Goal: Task Accomplishment & Management: Complete application form

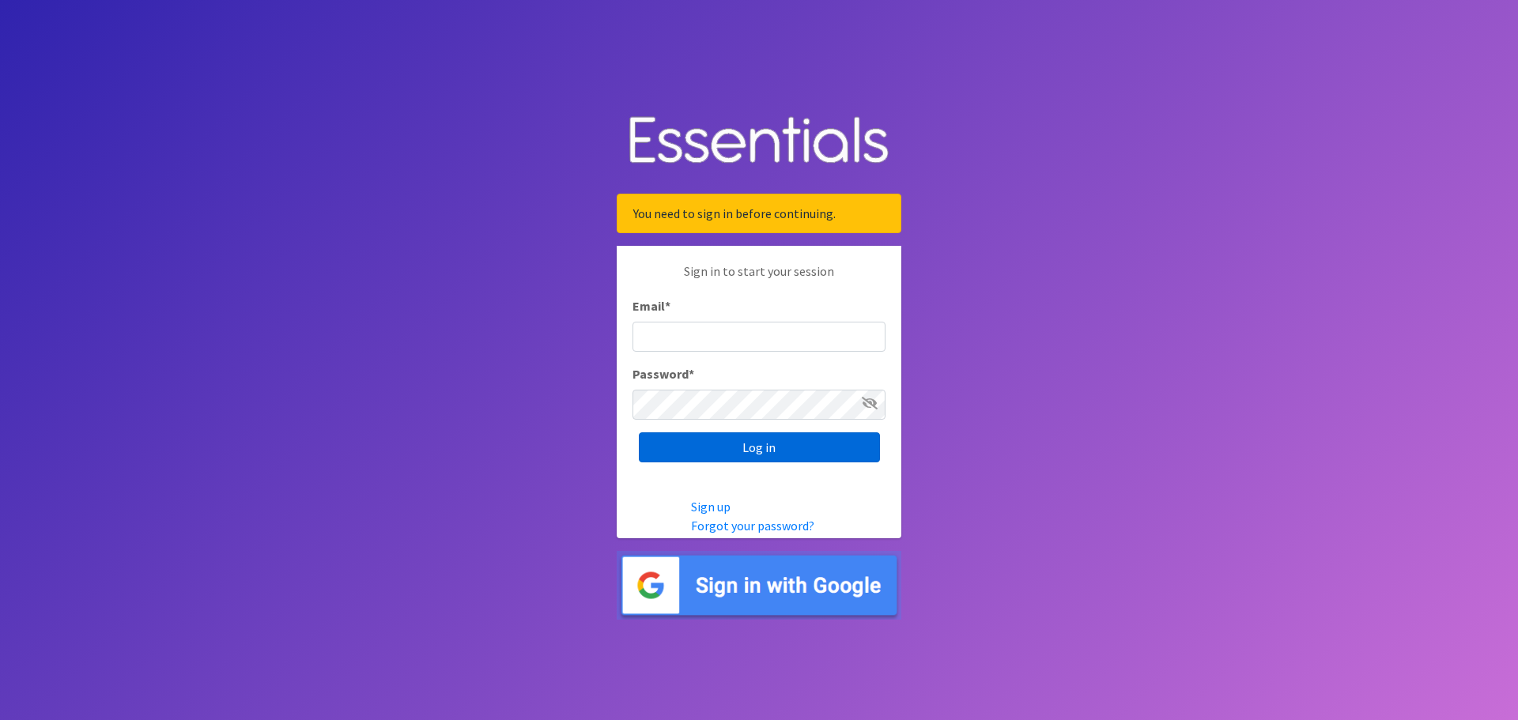
type input "[EMAIL_ADDRESS][DOMAIN_NAME]"
click at [768, 444] on input "Log in" at bounding box center [759, 448] width 241 height 30
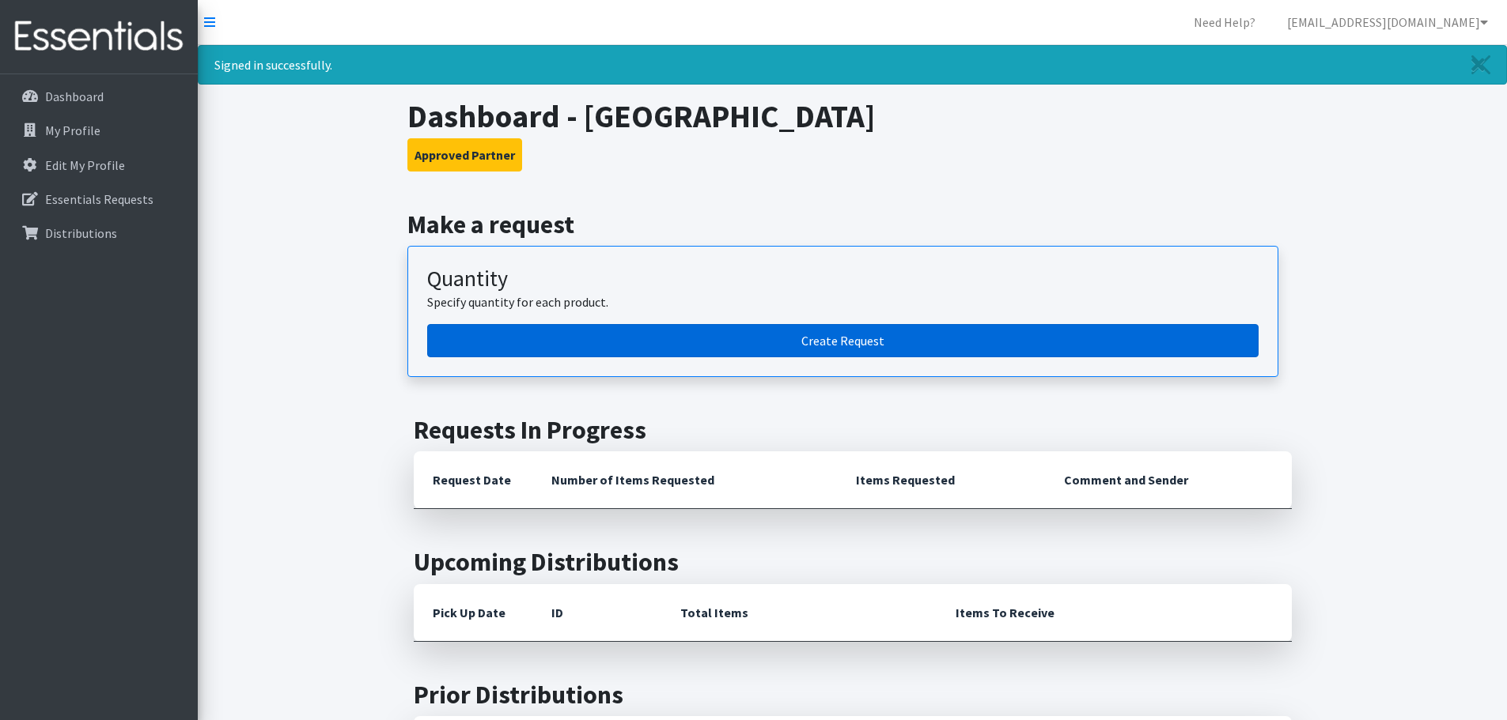
click at [802, 346] on link "Create Request" at bounding box center [842, 340] width 831 height 33
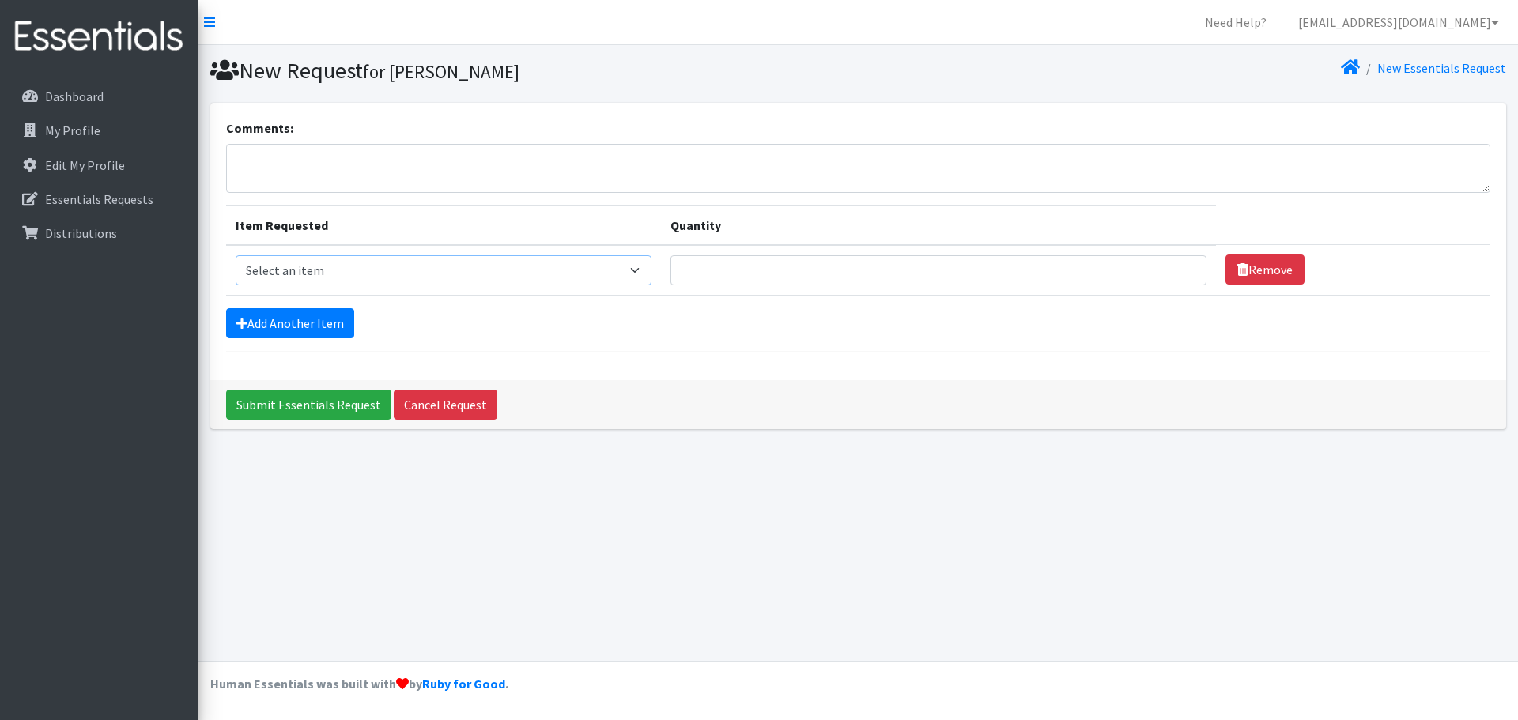
click at [376, 270] on select "Select an item Kids (Newborn) Kids (Size 1) Kids (Size 2) Kids (Size 3) Kids (S…" at bounding box center [444, 270] width 417 height 30
select select "11351"
click at [236, 255] on select "Select an item Kids (Newborn) Kids (Size 1) Kids (Size 2) Kids (Size 3) Kids (S…" at bounding box center [444, 270] width 417 height 30
click at [746, 276] on input "Quantity" at bounding box center [939, 270] width 536 height 30
type input "2800"
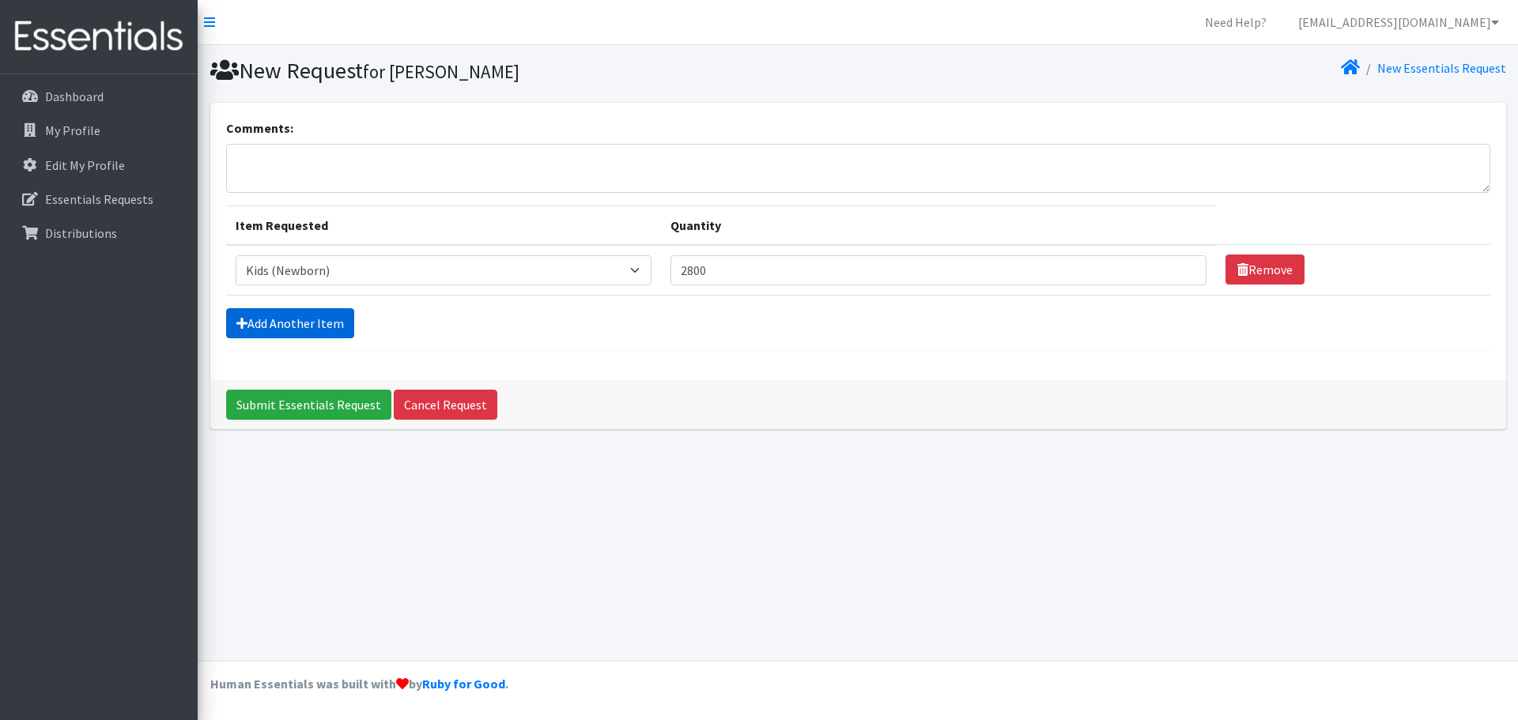
click at [299, 319] on link "Add Another Item" at bounding box center [290, 323] width 128 height 30
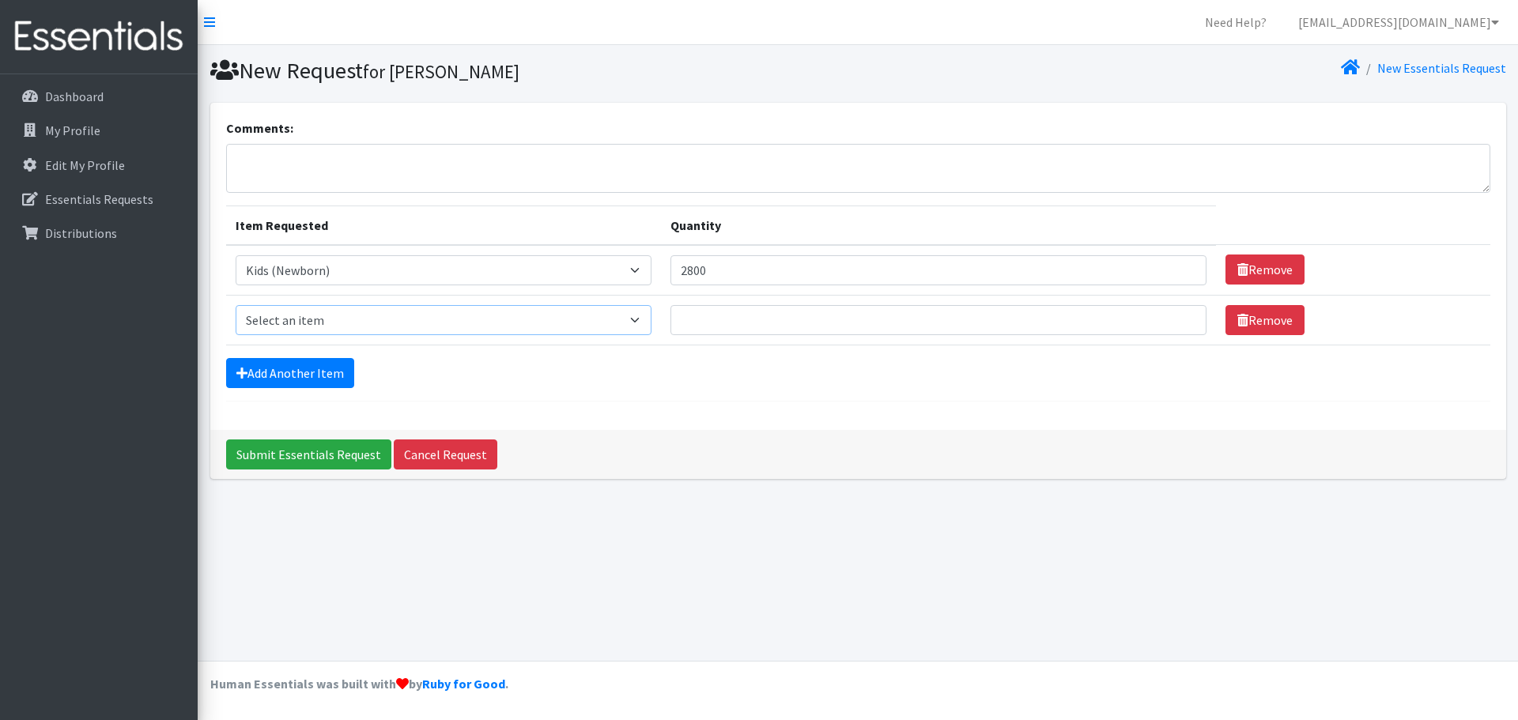
click at [335, 318] on select "Select an item Kids (Newborn) Kids (Size 1) Kids (Size 2) Kids (Size 3) Kids (S…" at bounding box center [444, 320] width 417 height 30
select select "11350"
click at [236, 305] on select "Select an item Kids (Newborn) Kids (Size 1) Kids (Size 2) Kids (Size 3) Kids (S…" at bounding box center [444, 320] width 417 height 30
click at [312, 367] on link "Add Another Item" at bounding box center [290, 373] width 128 height 30
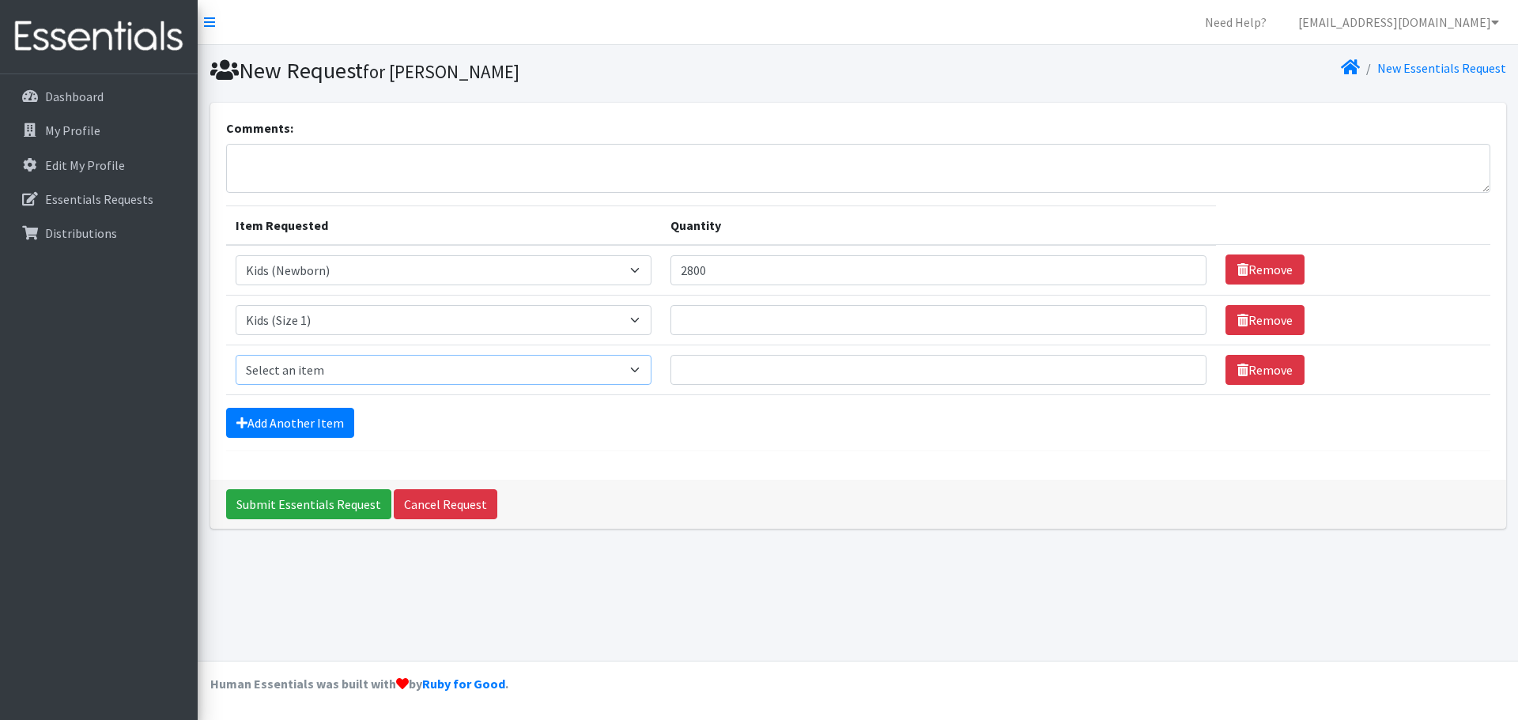
click at [312, 368] on select "Select an item Kids (Newborn) Kids (Size 1) Kids (Size 2) Kids (Size 3) Kids (S…" at bounding box center [444, 370] width 417 height 30
select select "11348"
click at [236, 355] on select "Select an item Kids (Newborn) Kids (Size 1) Kids (Size 2) Kids (Size 3) Kids (S…" at bounding box center [444, 370] width 417 height 30
click at [307, 417] on link "Add Another Item" at bounding box center [290, 423] width 128 height 30
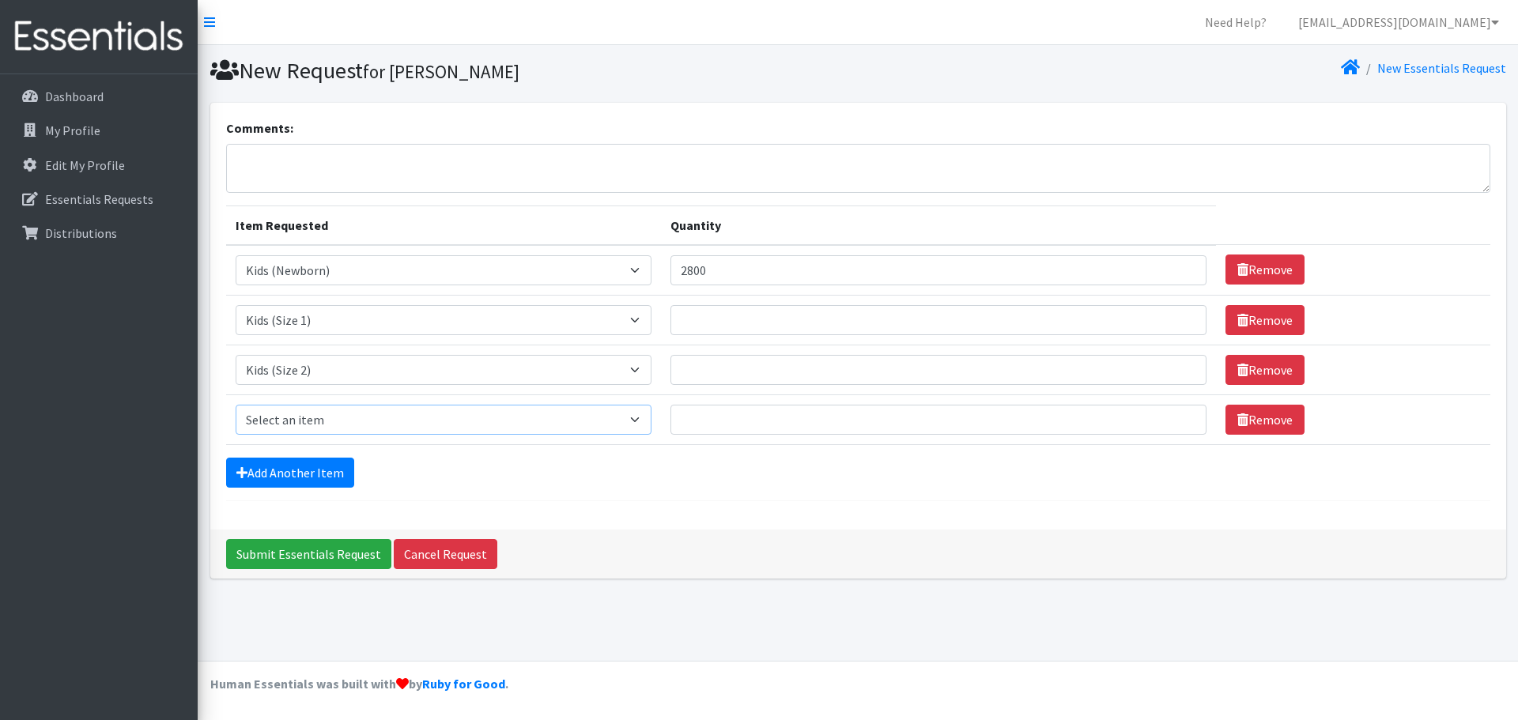
click at [327, 421] on select "Select an item Kids (Newborn) Kids (Size 1) Kids (Size 2) Kids (Size 3) Kids (S…" at bounding box center [444, 420] width 417 height 30
select select "11361"
click at [236, 405] on select "Select an item Kids (Newborn) Kids (Size 1) Kids (Size 2) Kids (Size 3) Kids (S…" at bounding box center [444, 420] width 417 height 30
click at [312, 468] on link "Add Another Item" at bounding box center [290, 473] width 128 height 30
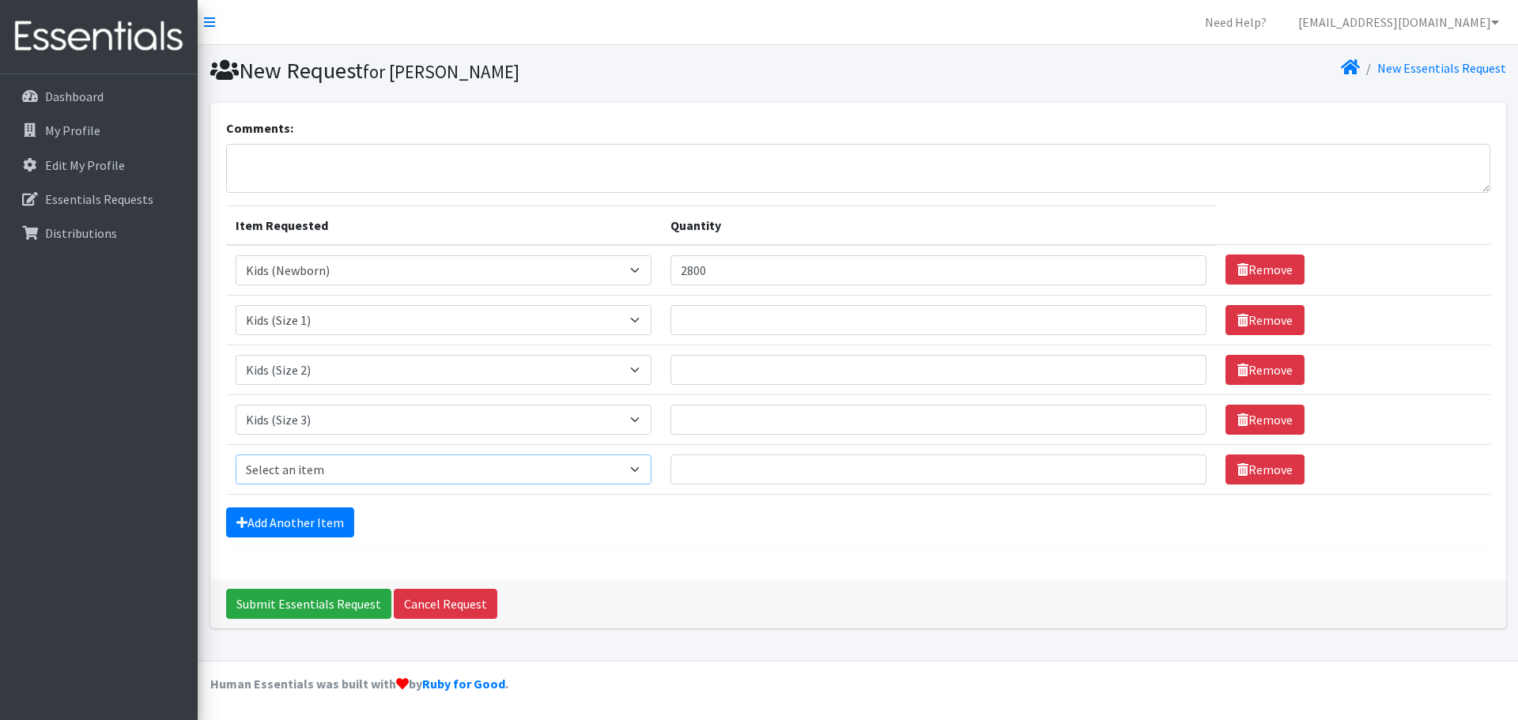
click at [309, 471] on select "Select an item Kids (Newborn) Kids (Size 1) Kids (Size 2) Kids (Size 3) Kids (S…" at bounding box center [444, 470] width 417 height 30
select select "11322"
click at [236, 455] on select "Select an item Kids (Newborn) Kids (Size 1) Kids (Size 2) Kids (Size 3) Kids (S…" at bounding box center [444, 470] width 417 height 30
click at [307, 514] on link "Add Another Item" at bounding box center [290, 523] width 128 height 30
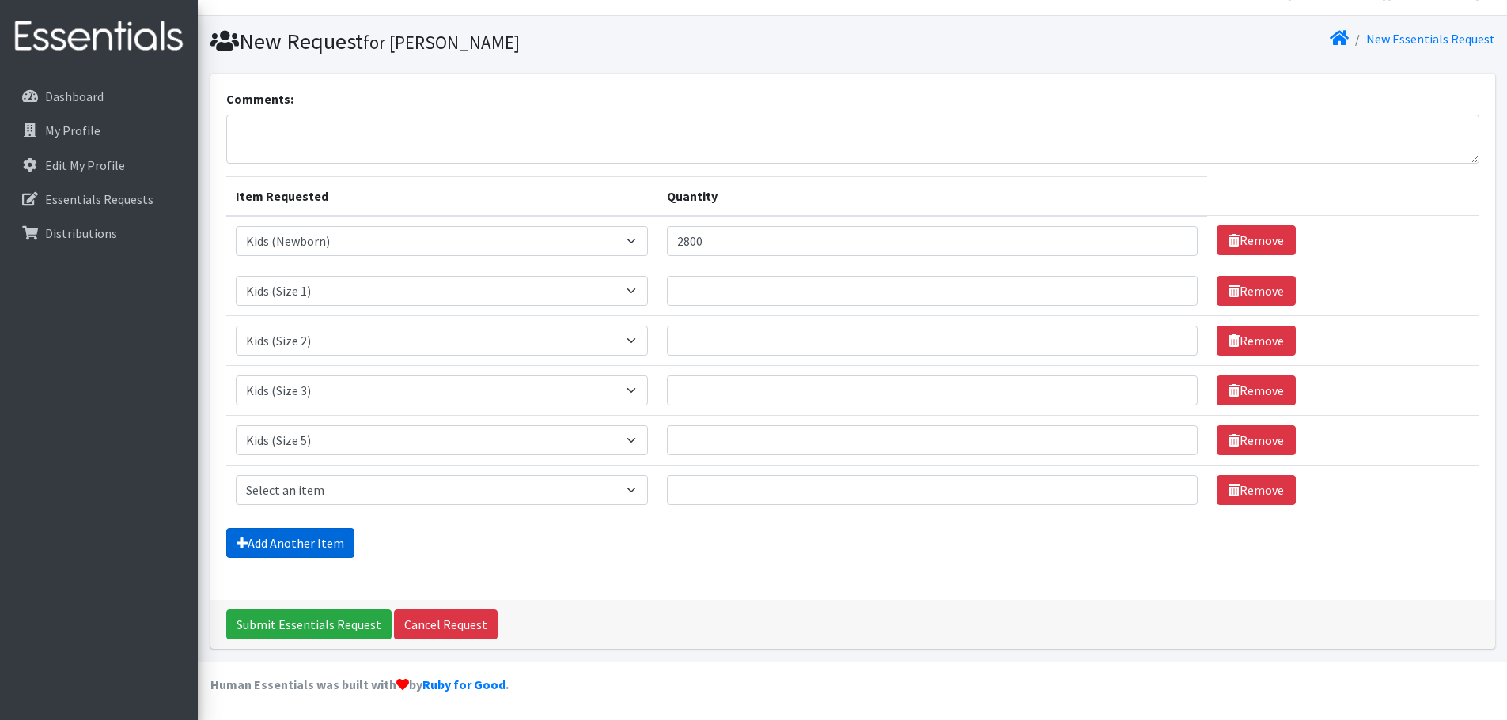
scroll to position [30, 0]
click at [307, 488] on select "Select an item Kids (Newborn) Kids (Size 1) Kids (Size 2) Kids (Size 3) Kids (S…" at bounding box center [442, 489] width 413 height 30
select select "11346"
click at [236, 474] on select "Select an item Kids (Newborn) Kids (Size 1) Kids (Size 2) Kids (Size 3) Kids (S…" at bounding box center [442, 489] width 413 height 30
click at [306, 541] on link "Add Another Item" at bounding box center [290, 542] width 128 height 30
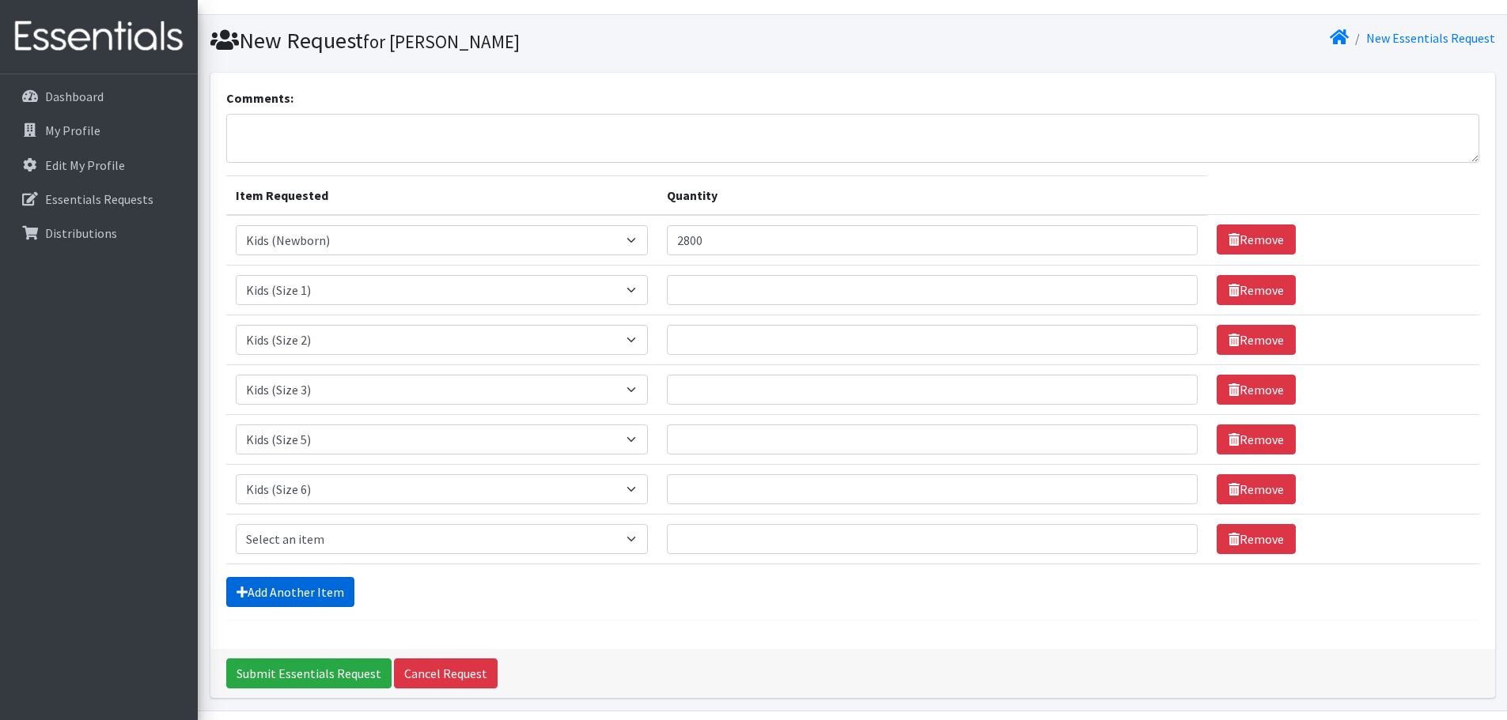
scroll to position [80, 0]
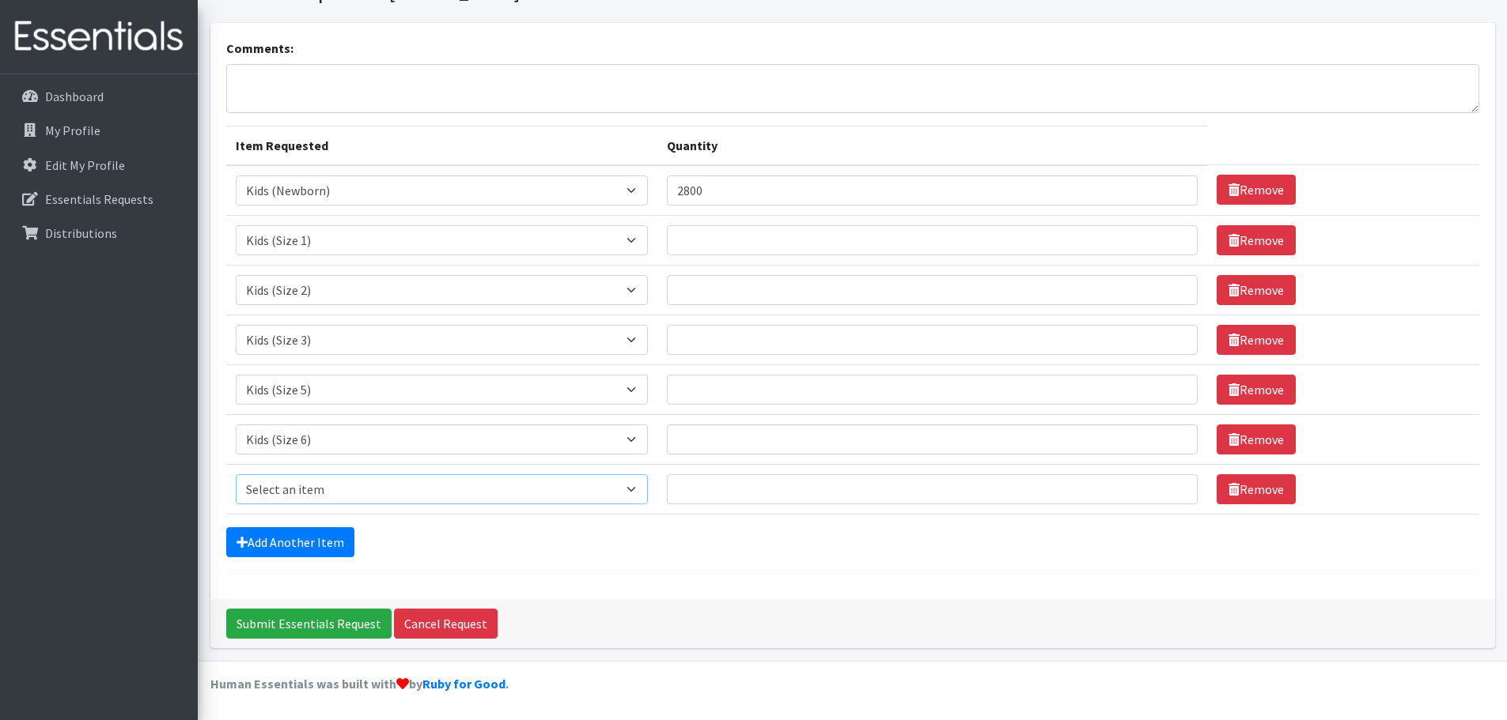
click at [314, 492] on select "Select an item Kids (Newborn) Kids (Size 1) Kids (Size 2) Kids (Size 3) Kids (S…" at bounding box center [442, 489] width 413 height 30
select select "14461"
click at [236, 474] on select "Select an item Kids (Newborn) Kids (Size 1) Kids (Size 2) Kids (Size 3) Kids (S…" at bounding box center [442, 489] width 413 height 30
click at [299, 540] on link "Add Another Item" at bounding box center [290, 542] width 128 height 30
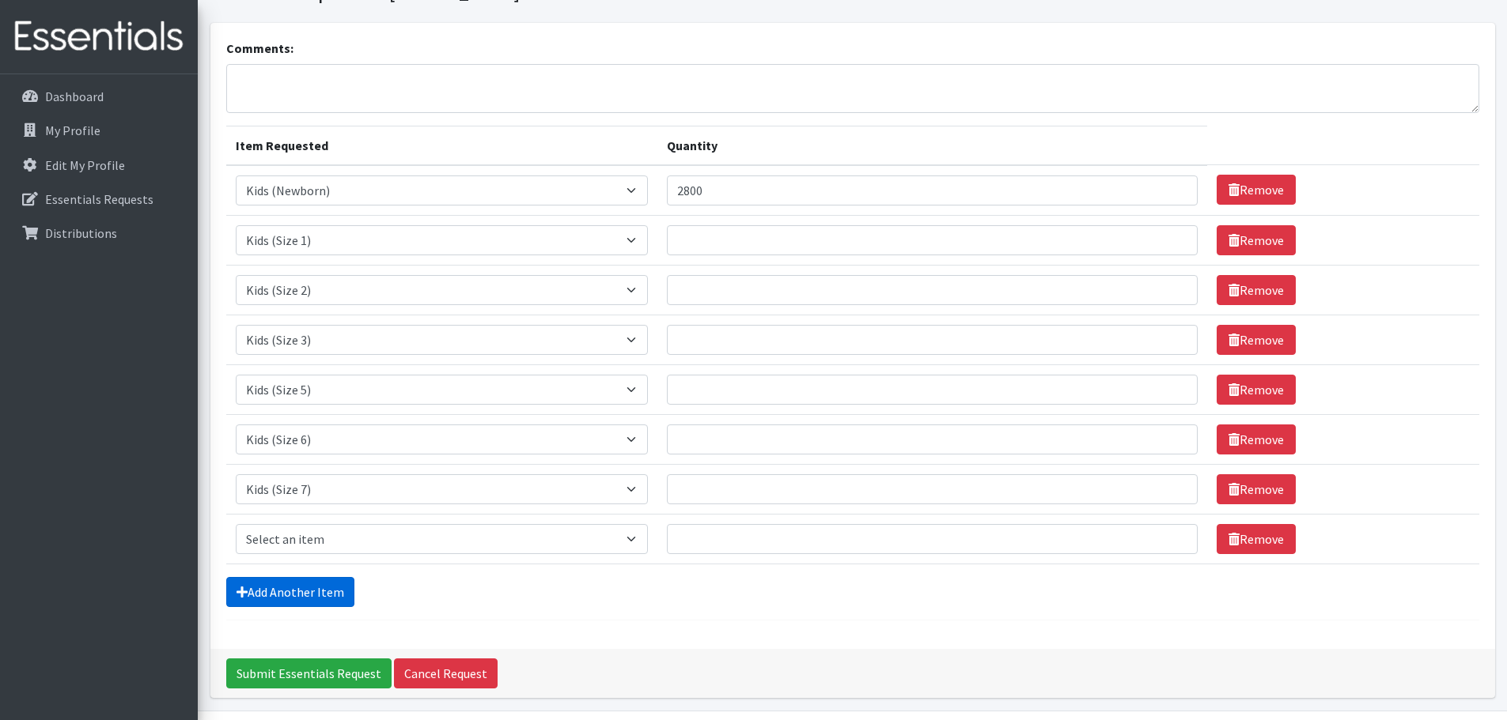
scroll to position [130, 0]
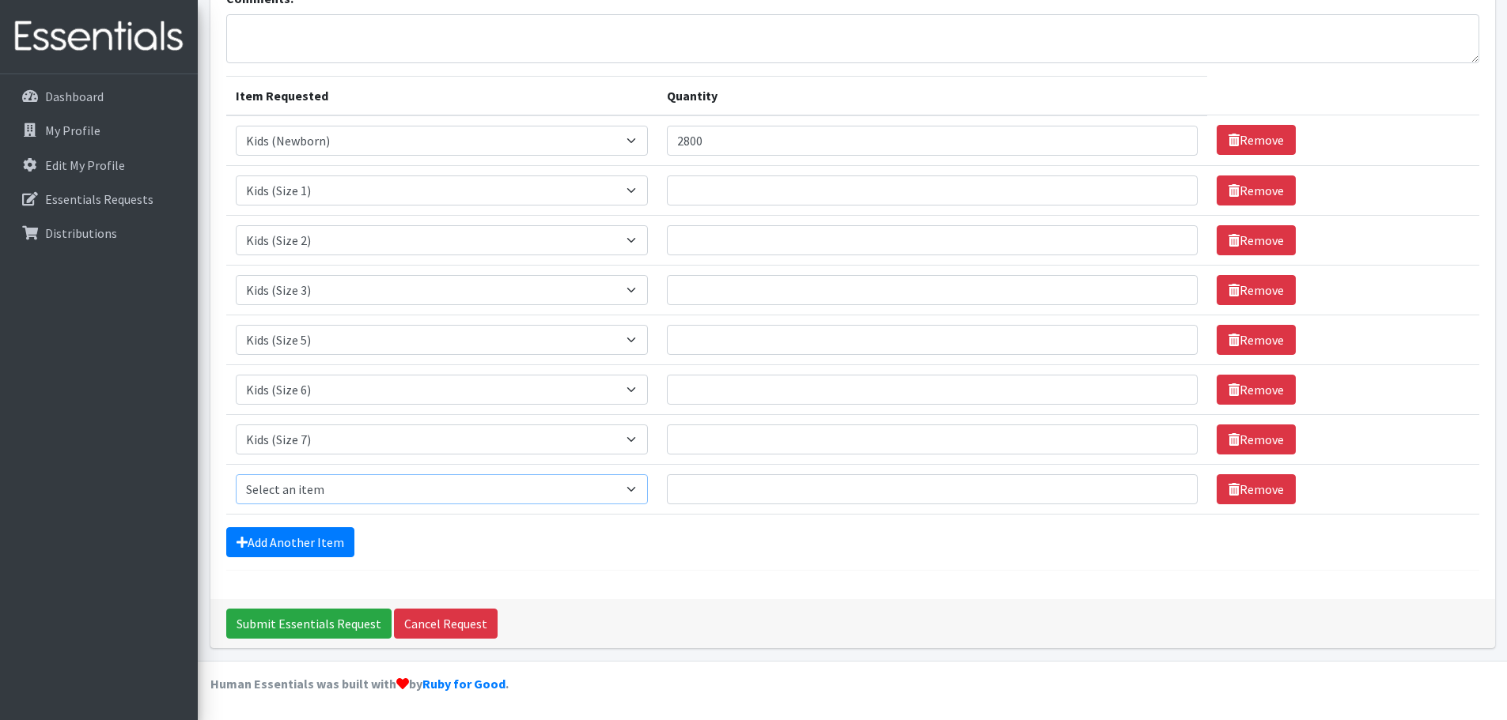
click at [285, 497] on select "Select an item Kids (Newborn) Kids (Size 1) Kids (Size 2) Kids (Size 3) Kids (S…" at bounding box center [442, 489] width 413 height 30
select select "11344"
click at [236, 474] on select "Select an item Kids (Newborn) Kids (Size 1) Kids (Size 2) Kids (Size 3) Kids (S…" at bounding box center [442, 489] width 413 height 30
click at [304, 537] on link "Add Another Item" at bounding box center [290, 542] width 128 height 30
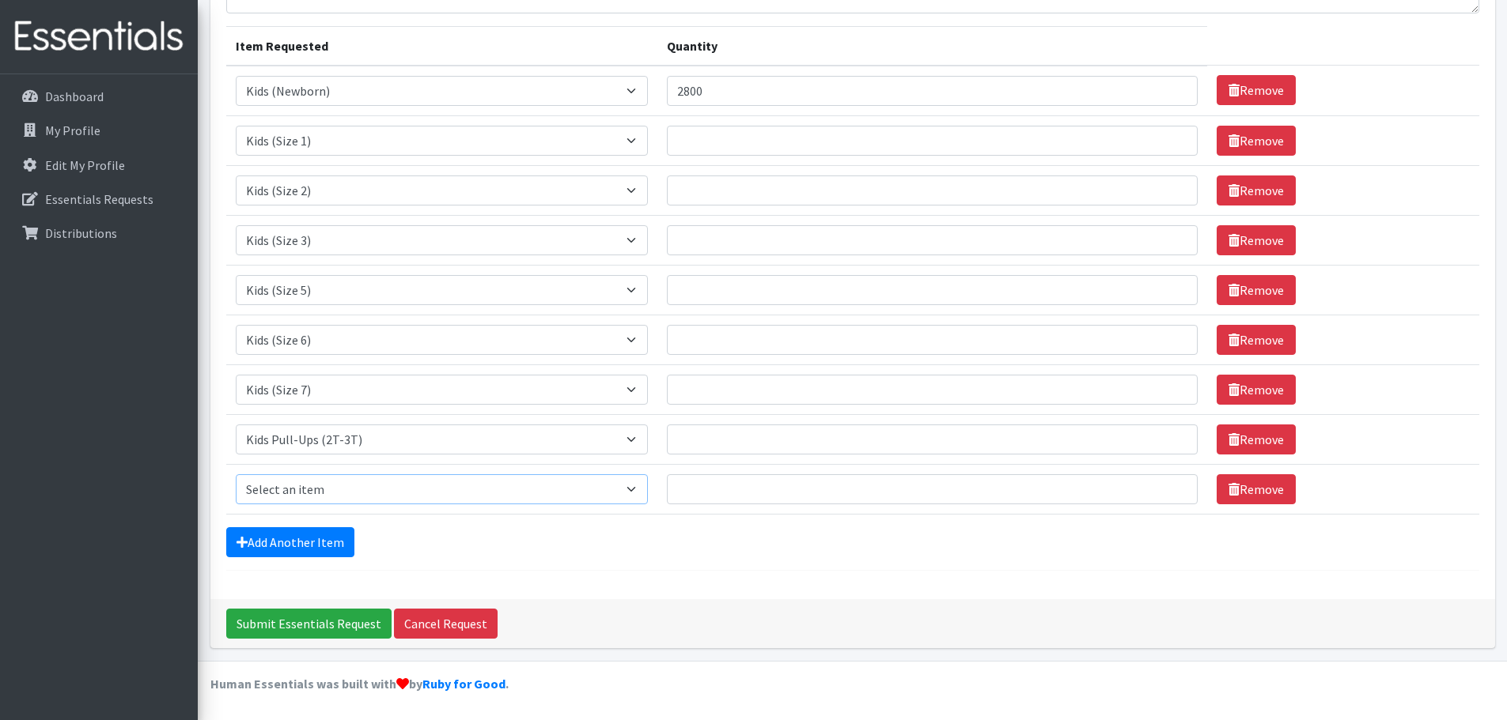
click at [297, 483] on select "Select an item Kids (Newborn) Kids (Size 1) Kids (Size 2) Kids (Size 3) Kids (S…" at bounding box center [442, 489] width 413 height 30
select select "11340"
click at [236, 474] on select "Select an item Kids (Newborn) Kids (Size 1) Kids (Size 2) Kids (Size 3) Kids (S…" at bounding box center [442, 489] width 413 height 30
click at [292, 540] on link "Add Another Item" at bounding box center [290, 542] width 128 height 30
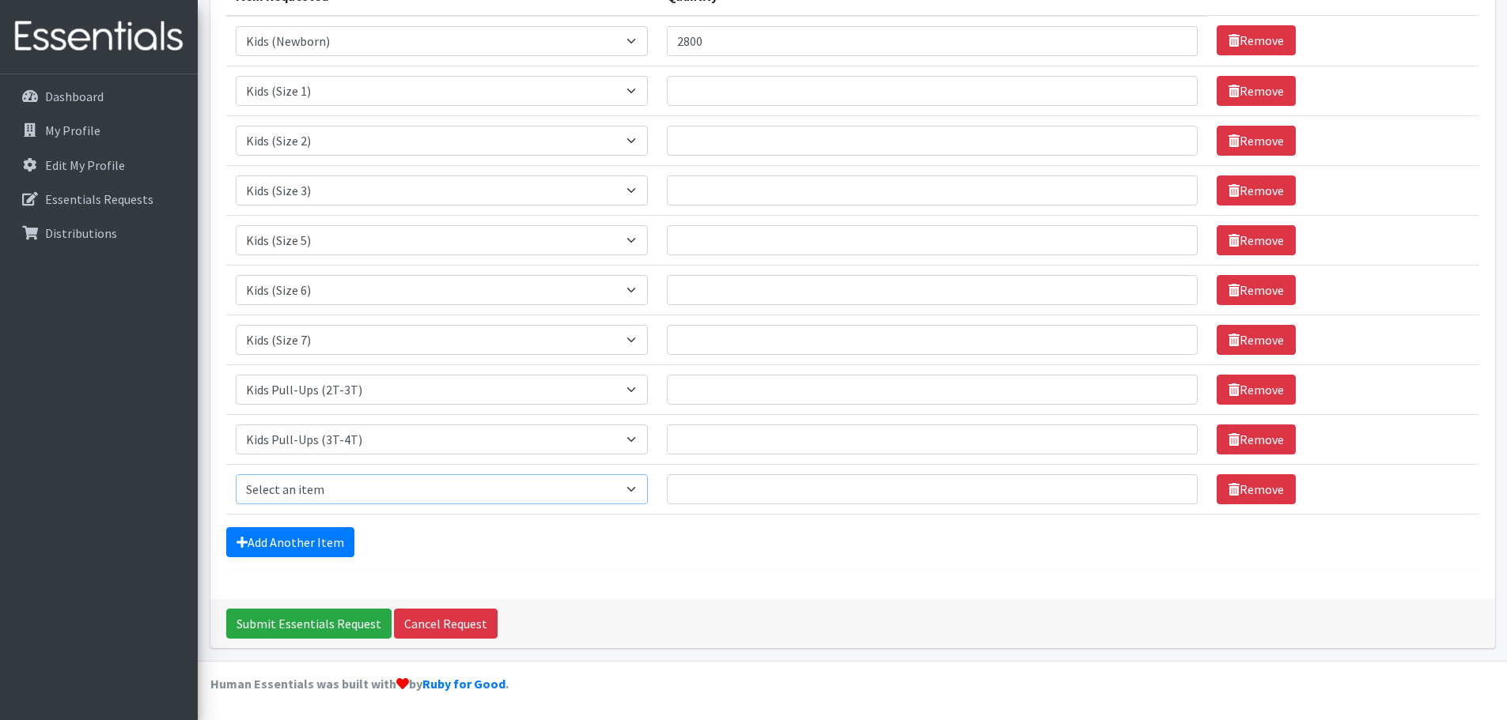
click at [297, 485] on select "Select an item Kids (Newborn) Kids (Size 1) Kids (Size 2) Kids (Size 3) Kids (S…" at bounding box center [442, 489] width 413 height 30
select select "11347"
click at [236, 474] on select "Select an item Kids (Newborn) Kids (Size 1) Kids (Size 2) Kids (Size 3) Kids (S…" at bounding box center [442, 489] width 413 height 30
click at [298, 540] on link "Add Another Item" at bounding box center [290, 542] width 128 height 30
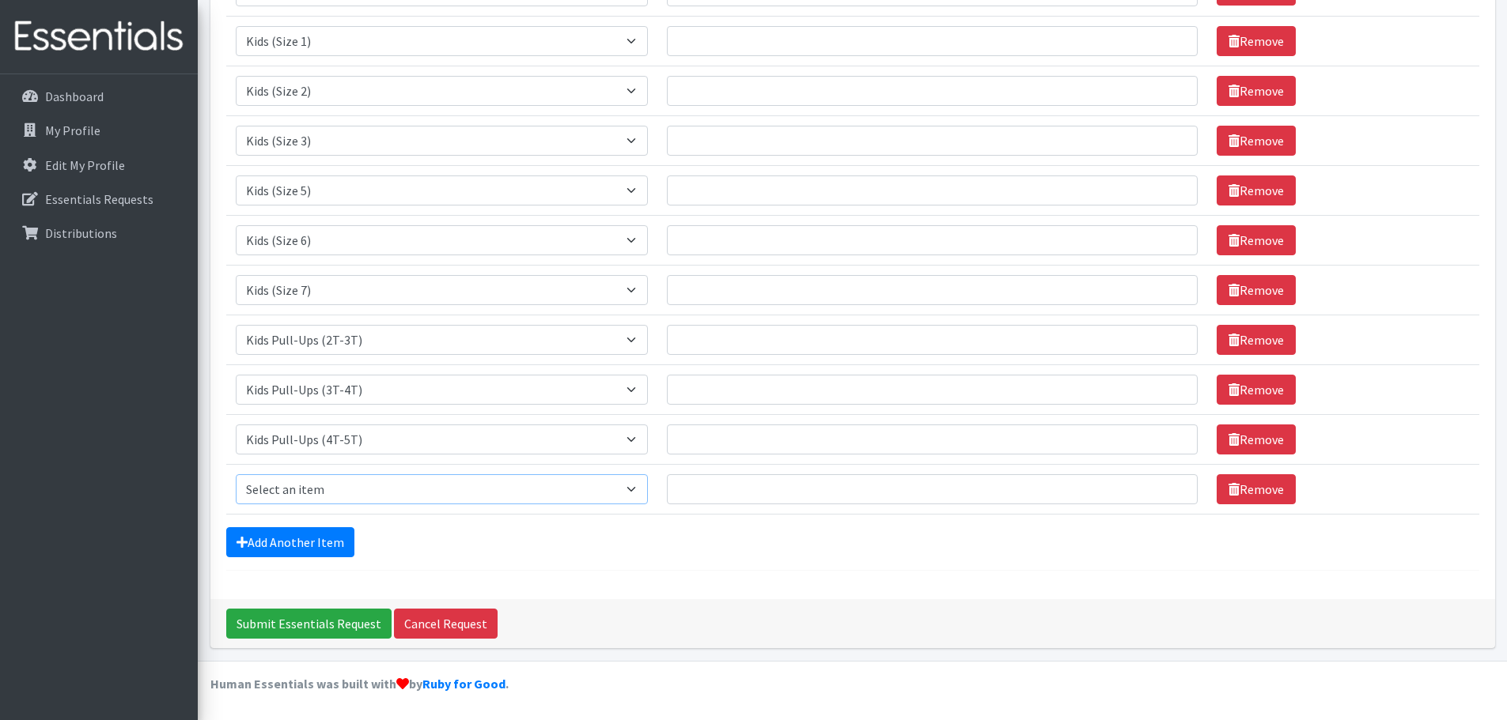
click at [300, 490] on select "Select an item Kids (Newborn) Kids (Size 1) Kids (Size 2) Kids (Size 3) Kids (S…" at bounding box center [442, 489] width 413 height 30
select select "11343"
click at [236, 474] on select "Select an item Kids (Newborn) Kids (Size 1) Kids (Size 2) Kids (Size 3) Kids (S…" at bounding box center [442, 489] width 413 height 30
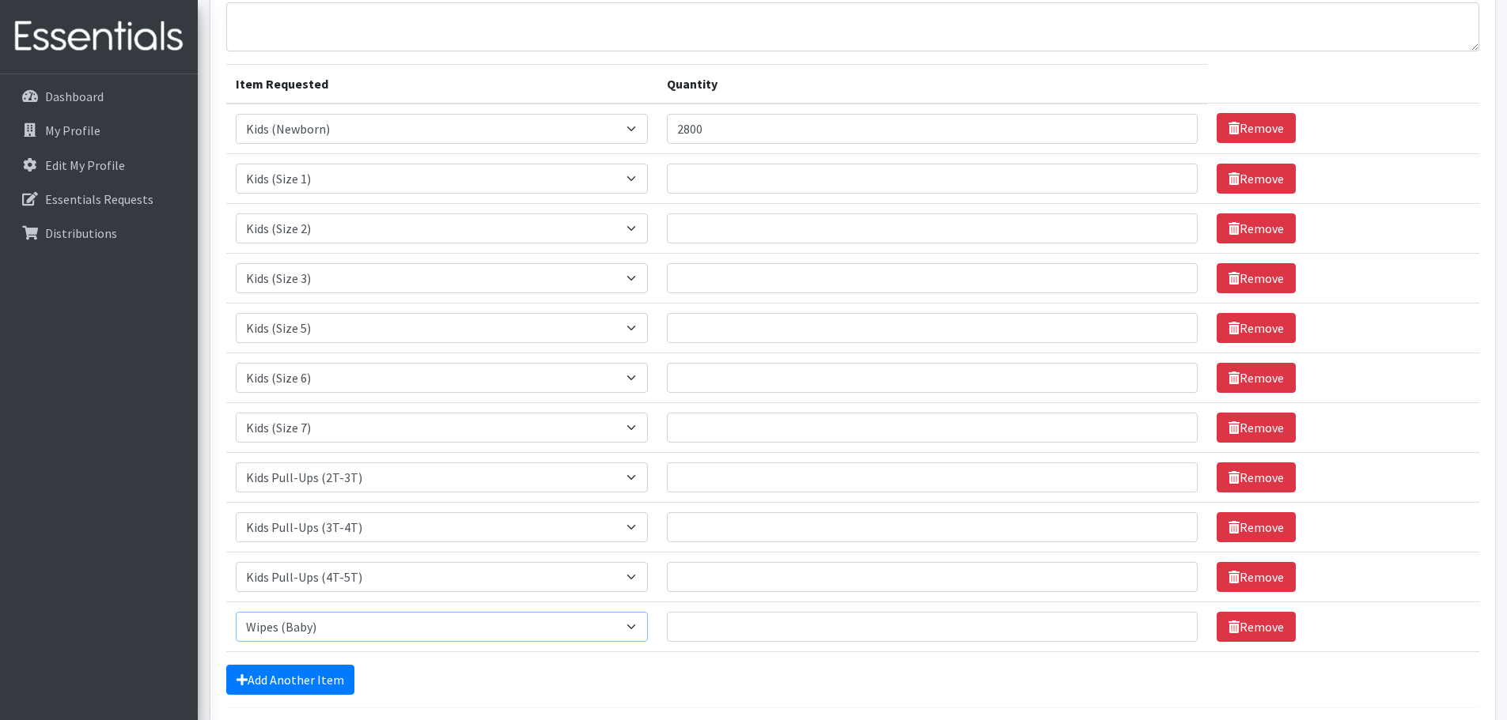
scroll to position [0, 0]
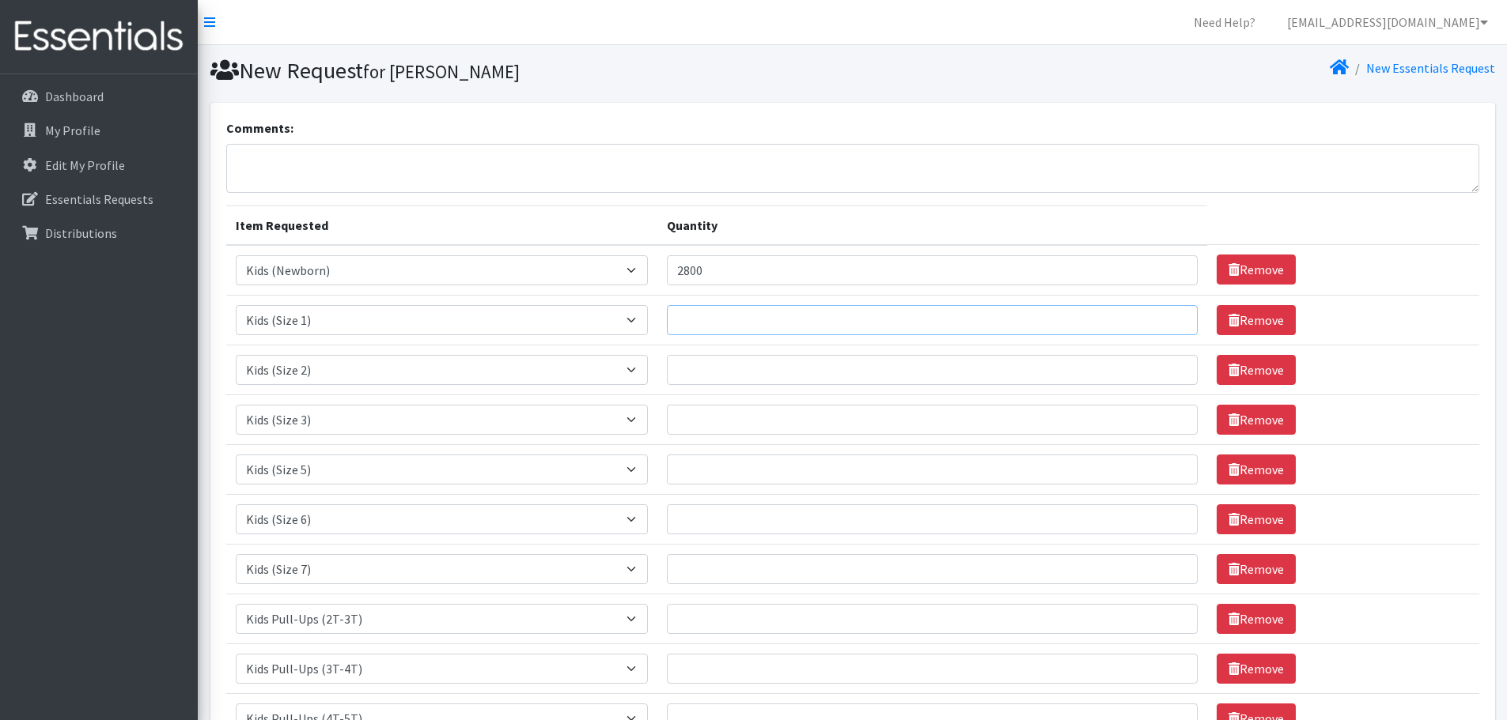
click at [737, 315] on input "Quantity" at bounding box center [932, 320] width 531 height 30
type input "1.59923992599339946e+194"
type input "1"
type input "1600"
type input "2400"
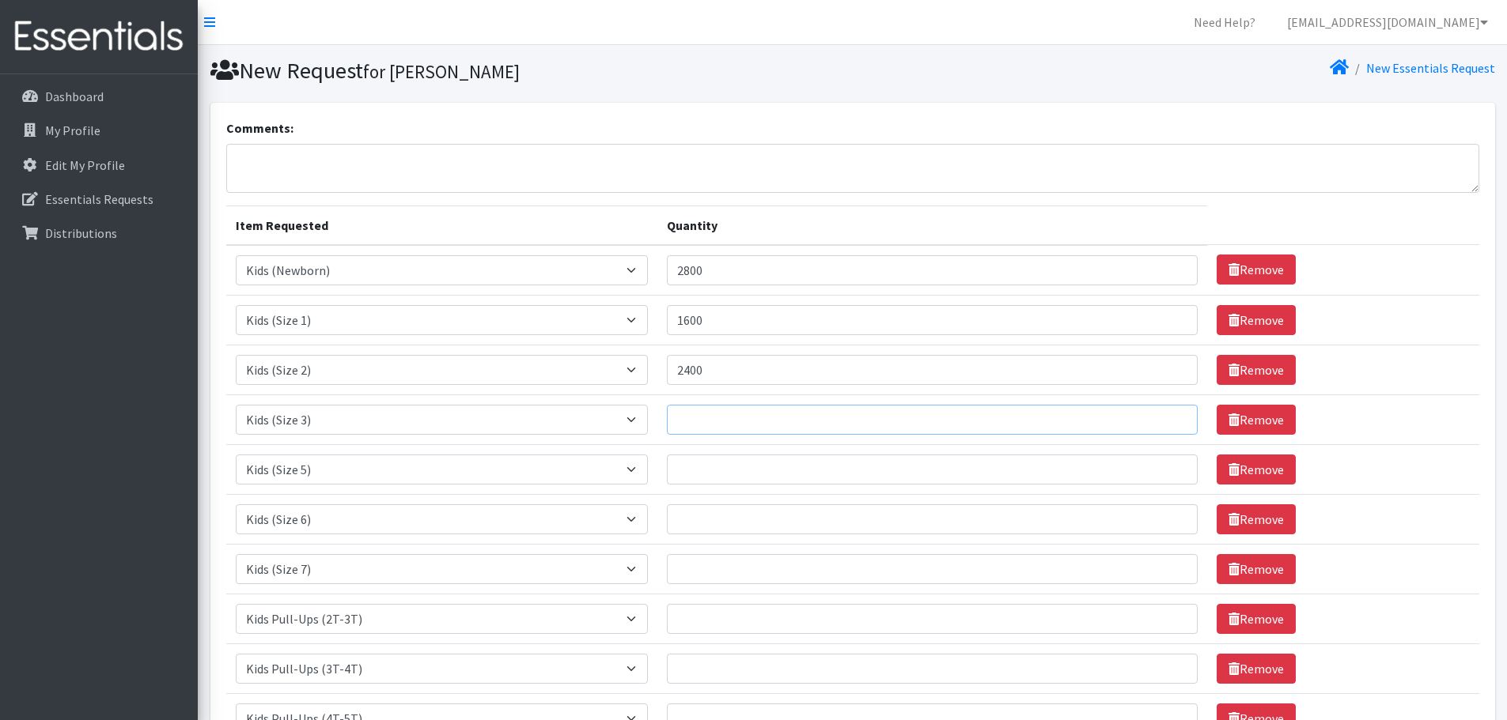
click at [735, 426] on input "Quantity" at bounding box center [932, 420] width 531 height 30
type input "2600"
type input "3400"
type input "4600"
drag, startPoint x: 713, startPoint y: 568, endPoint x: 603, endPoint y: 568, distance: 109.1
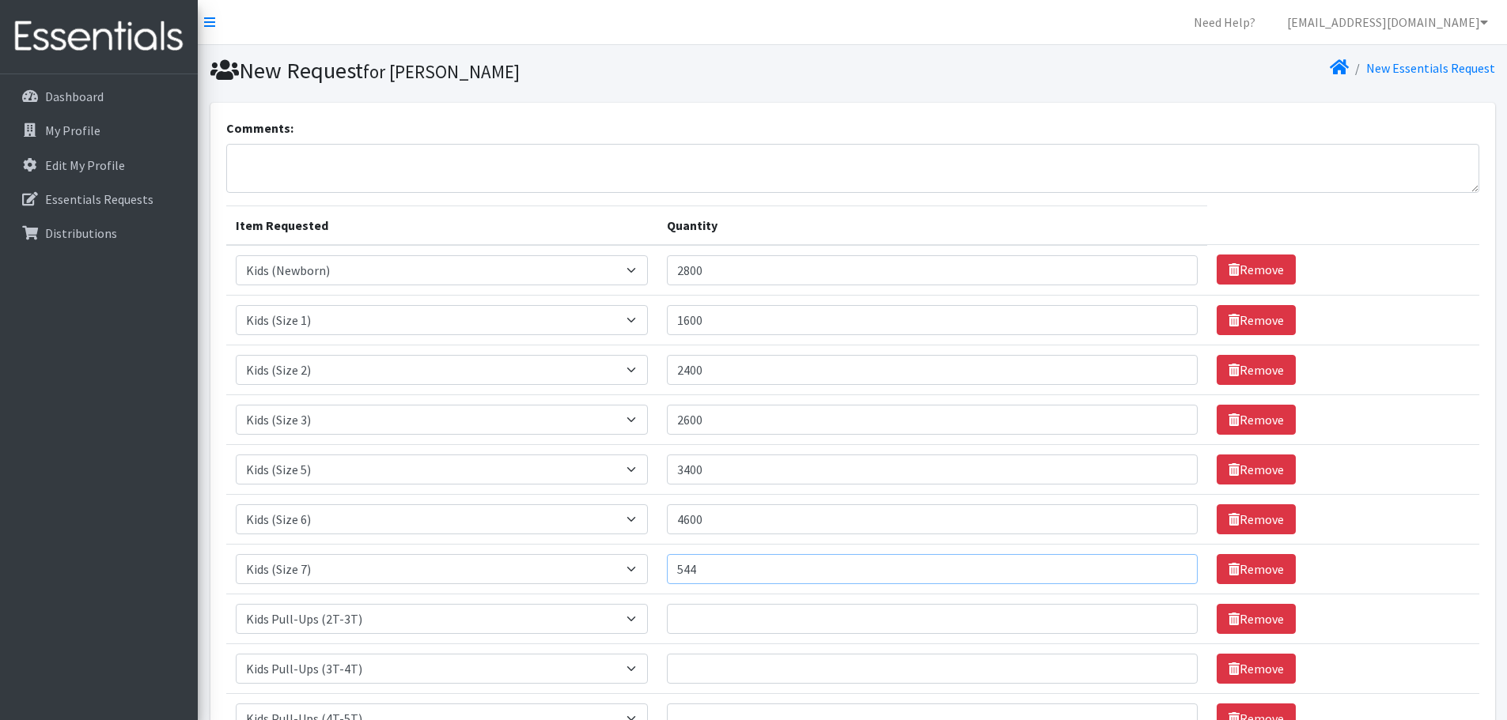
click at [603, 568] on tr "Item Requested Select an item Kids (Newborn) Kids (Size 1) Kids (Size 2) Kids (…" at bounding box center [852, 569] width 1253 height 50
type input "4600"
type input "544"
type input "1320"
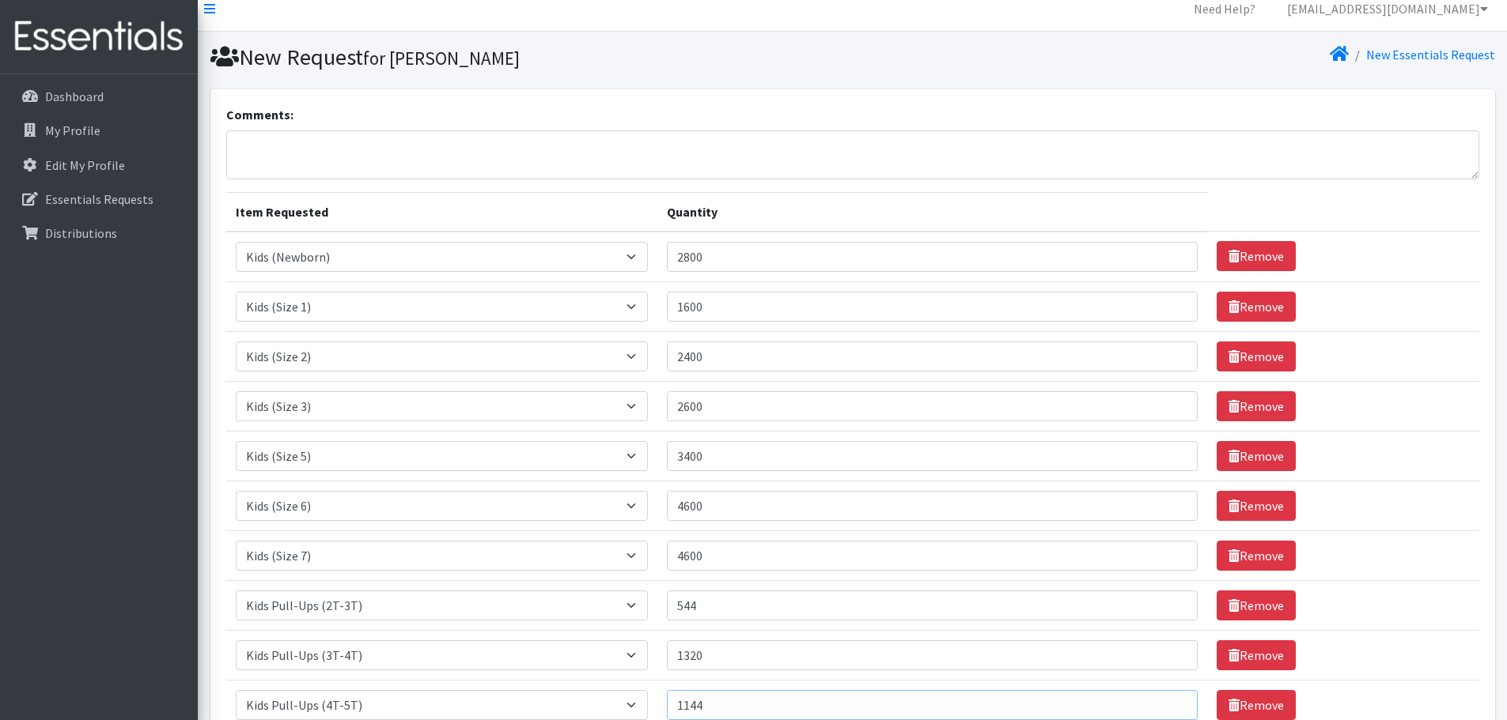
type input "1144"
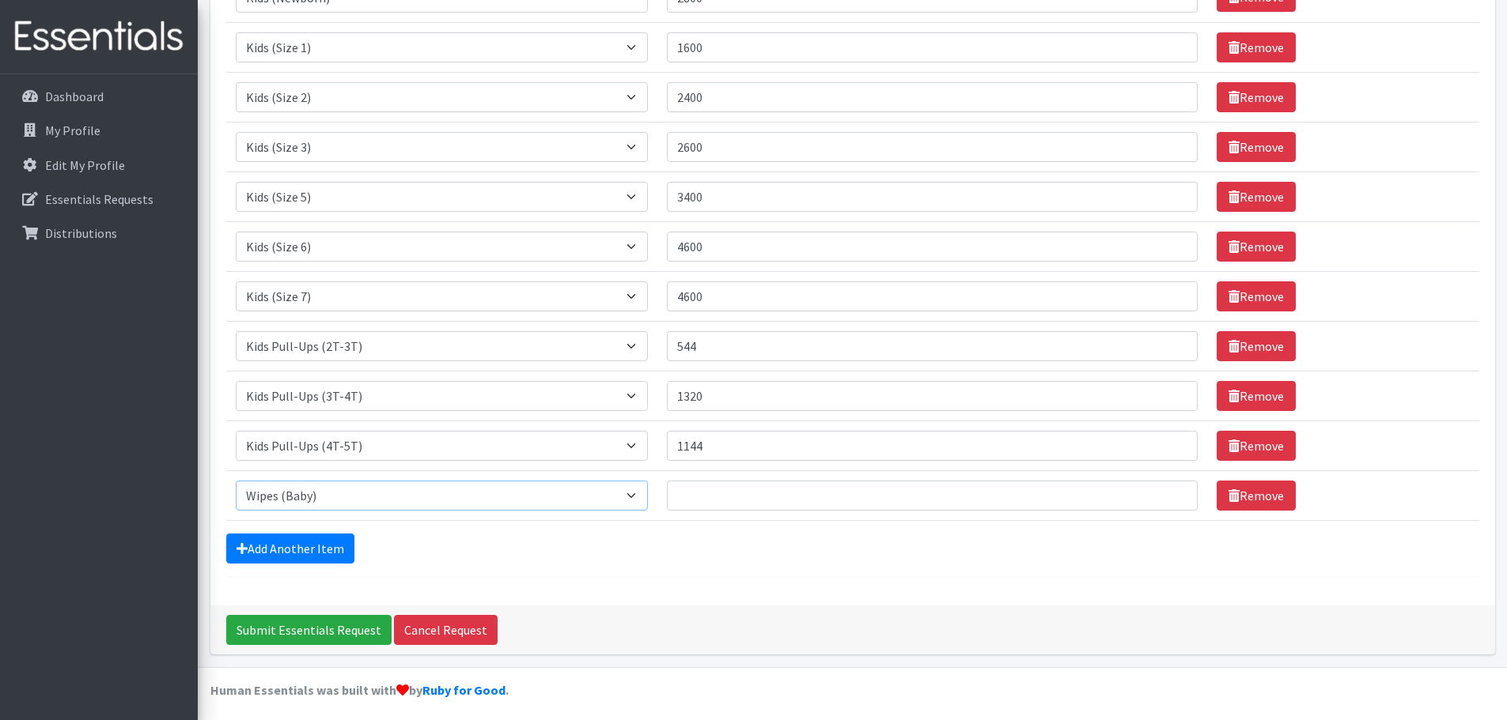
scroll to position [279, 0]
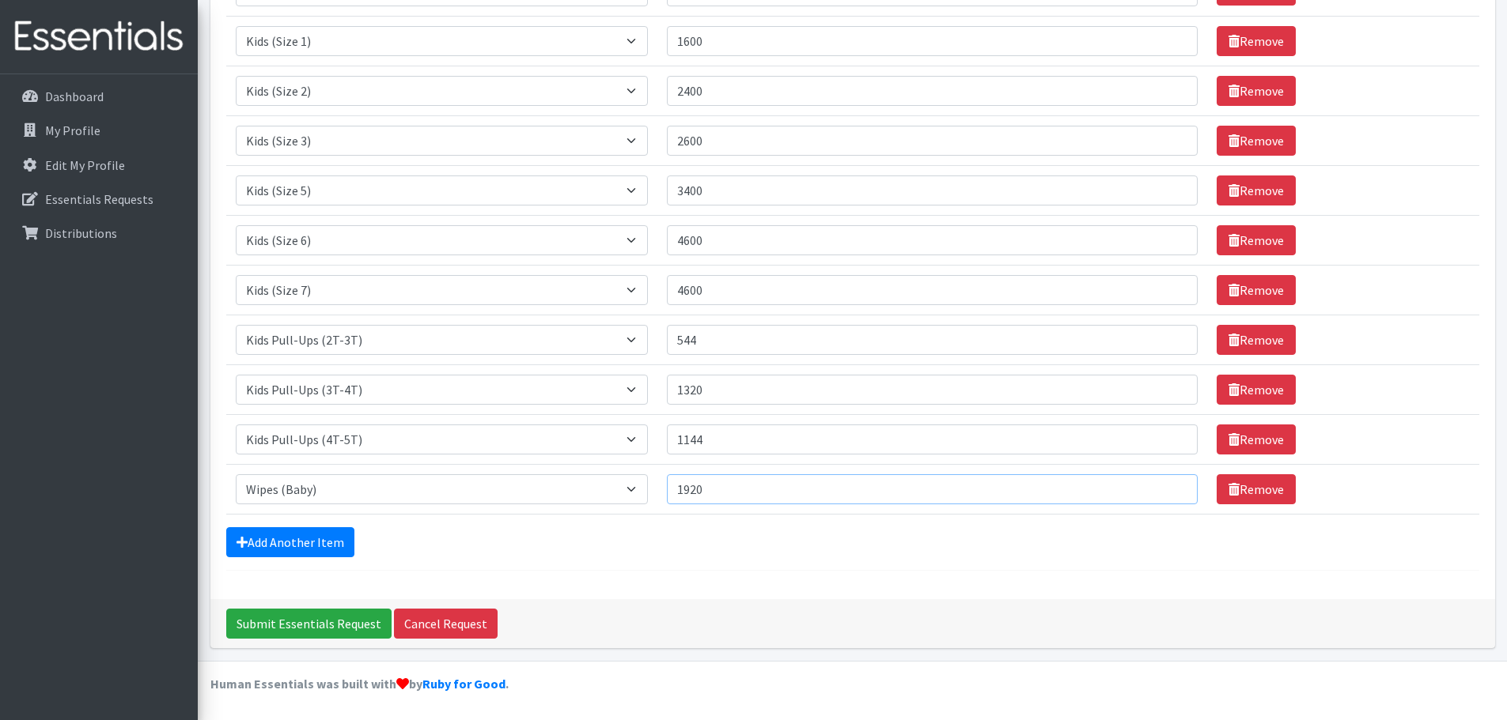
type input "1920"
click at [285, 627] on input "Submit Essentials Request" at bounding box center [308, 624] width 165 height 30
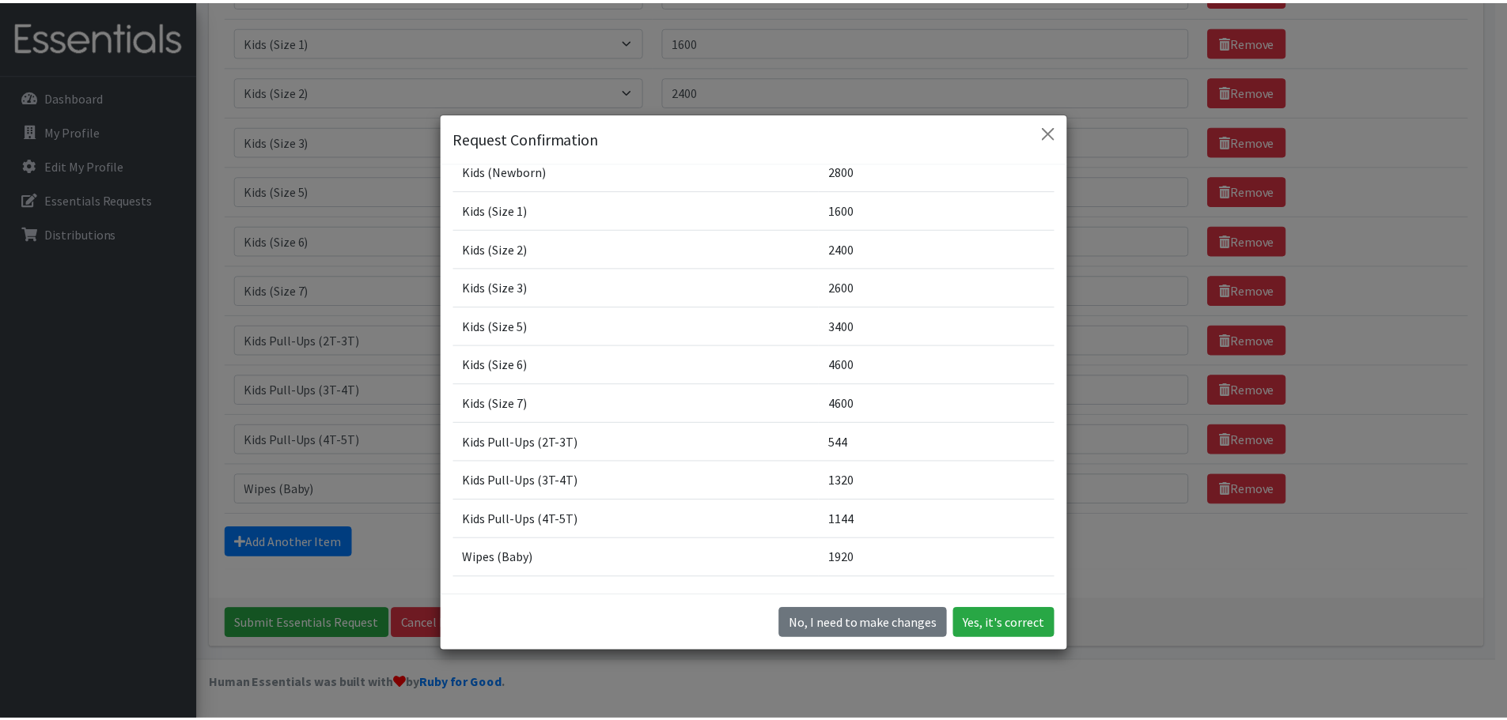
scroll to position [0, 0]
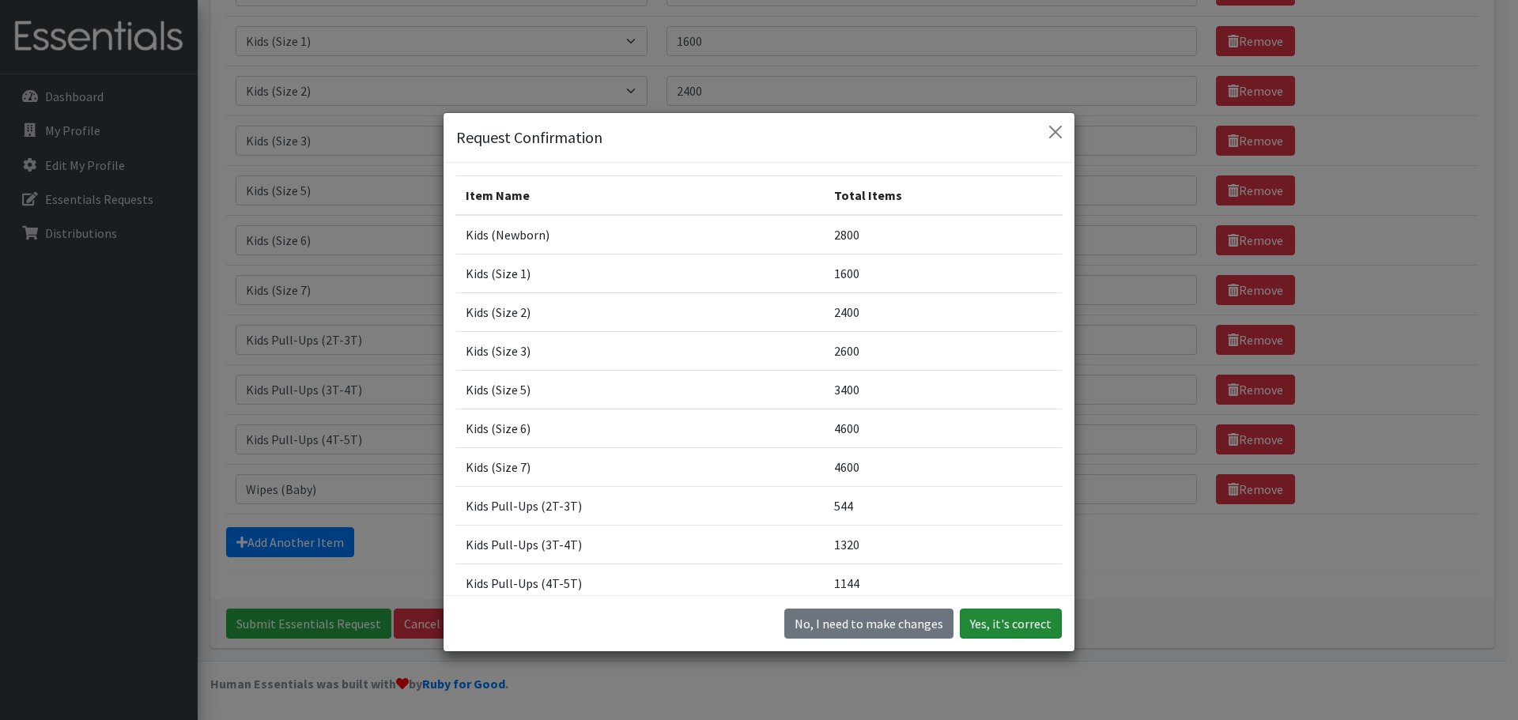
click at [1004, 629] on button "Yes, it's correct" at bounding box center [1011, 624] width 102 height 30
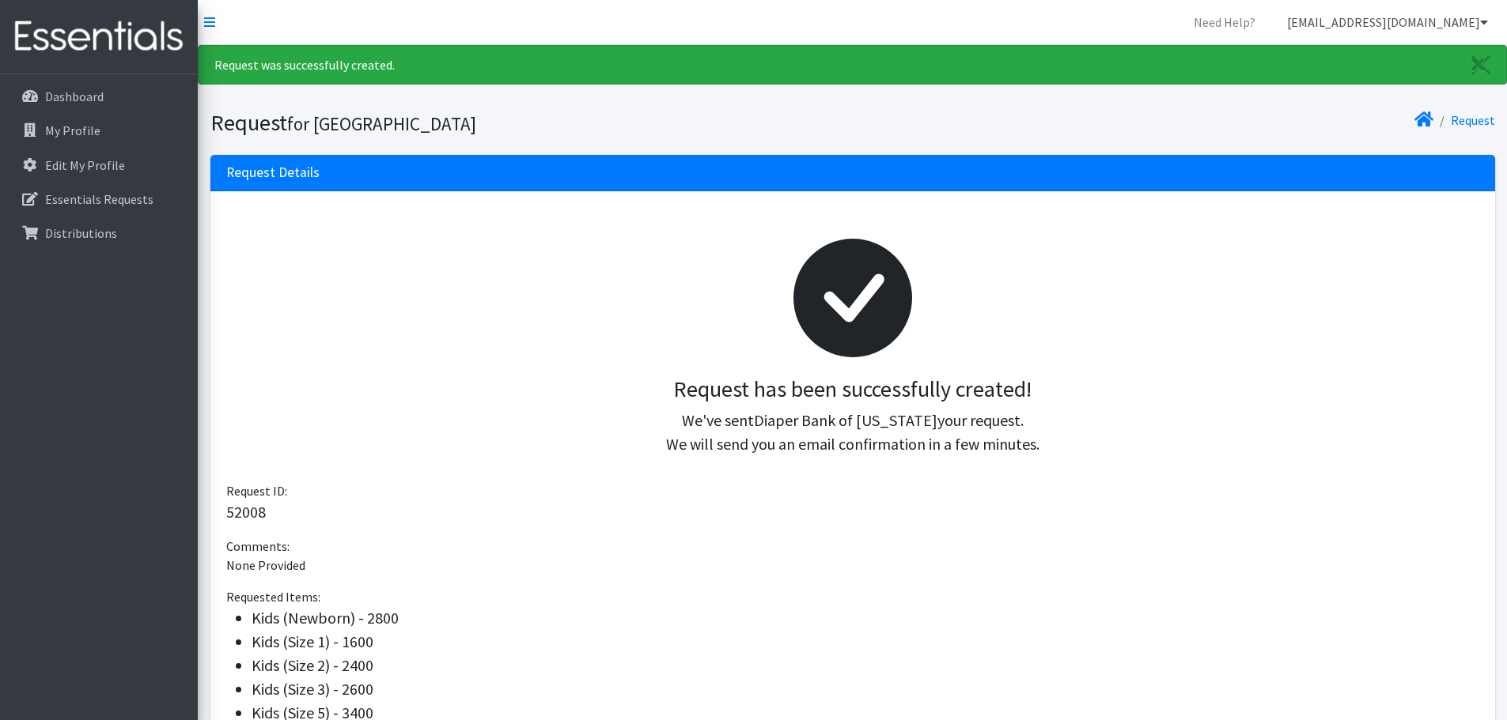
click at [1451, 16] on link "[EMAIL_ADDRESS][DOMAIN_NAME]" at bounding box center [1387, 22] width 226 height 32
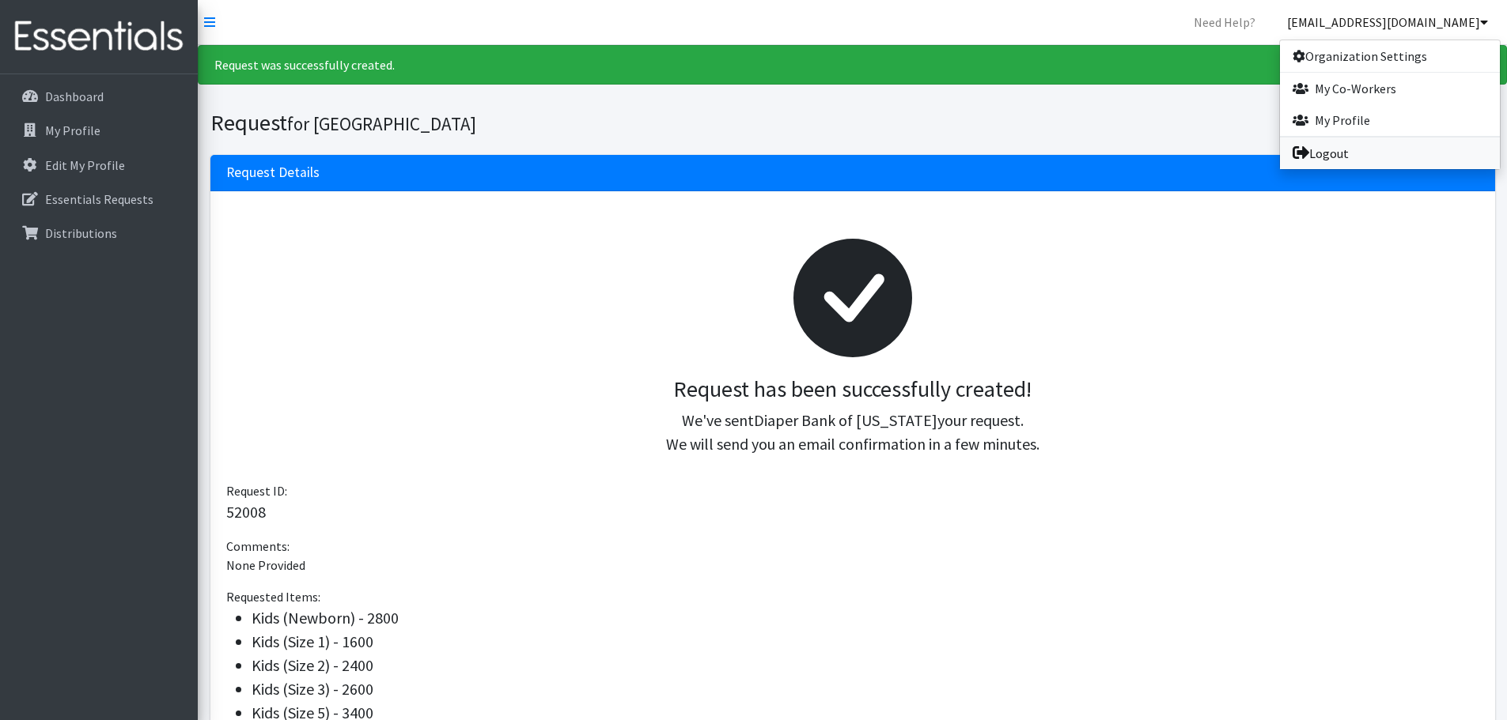
click at [1348, 157] on link "Logout" at bounding box center [1390, 154] width 220 height 32
